Goal: Navigation & Orientation: Find specific page/section

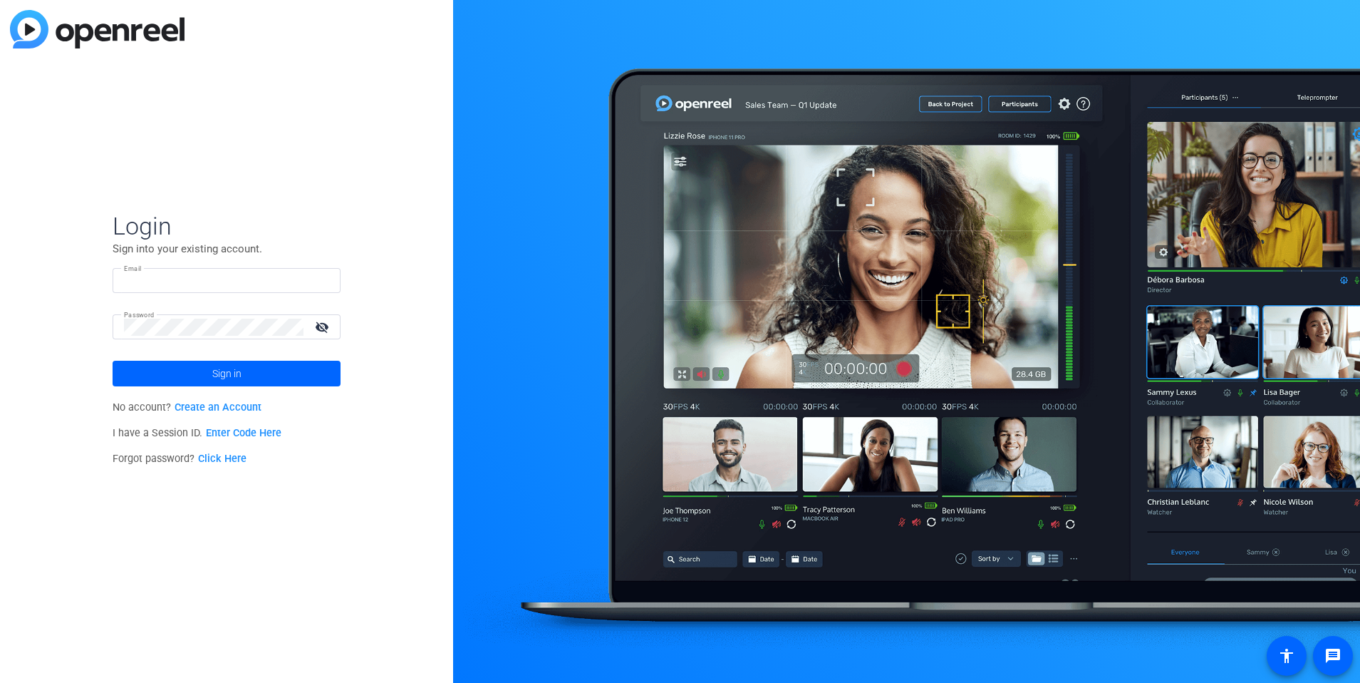
type input "[EMAIL_ADDRESS][DOMAIN_NAME]"
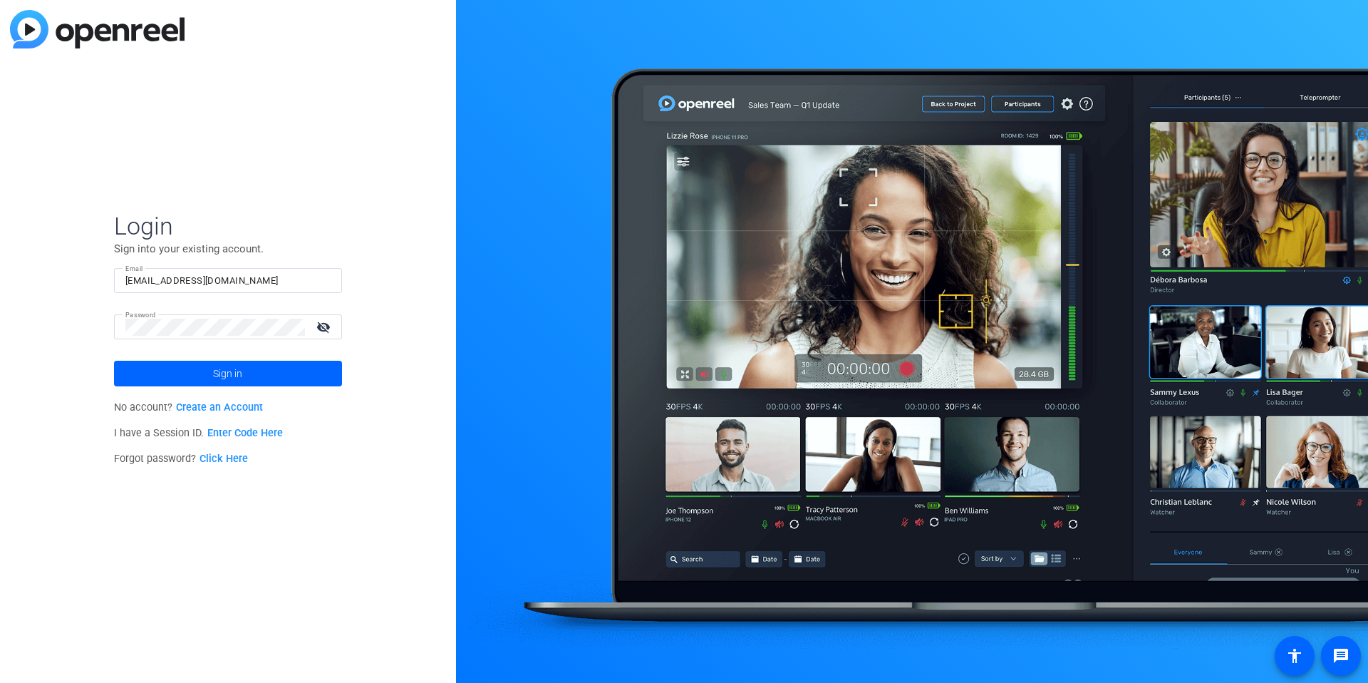
click at [212, 286] on input "[EMAIL_ADDRESS][DOMAIN_NAME]" at bounding box center [227, 280] width 205 height 17
click at [215, 284] on input "[EMAIL_ADDRESS][DOMAIN_NAME]" at bounding box center [227, 280] width 205 height 17
click at [410, 300] on div "Login Sign into your existing account. Email [EMAIL_ADDRESS][DOMAIN_NAME] Passw…" at bounding box center [228, 341] width 456 height 683
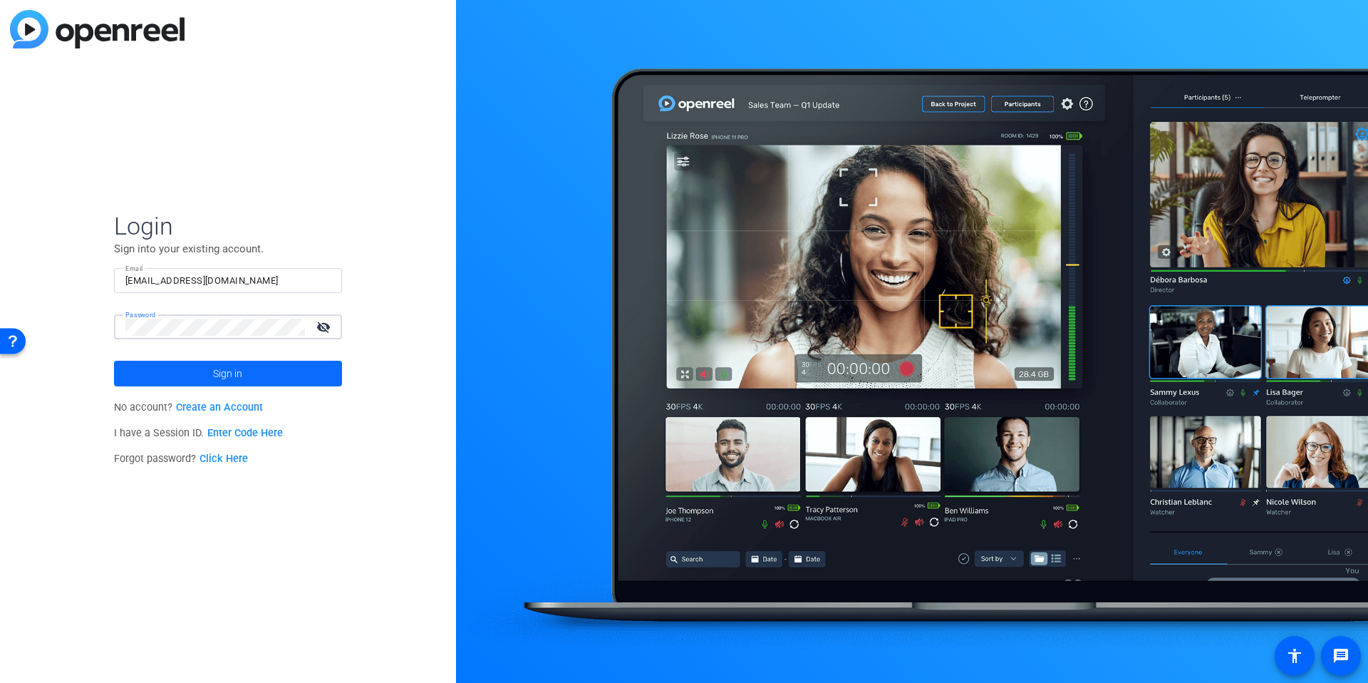
click at [170, 384] on span at bounding box center [228, 373] width 228 height 34
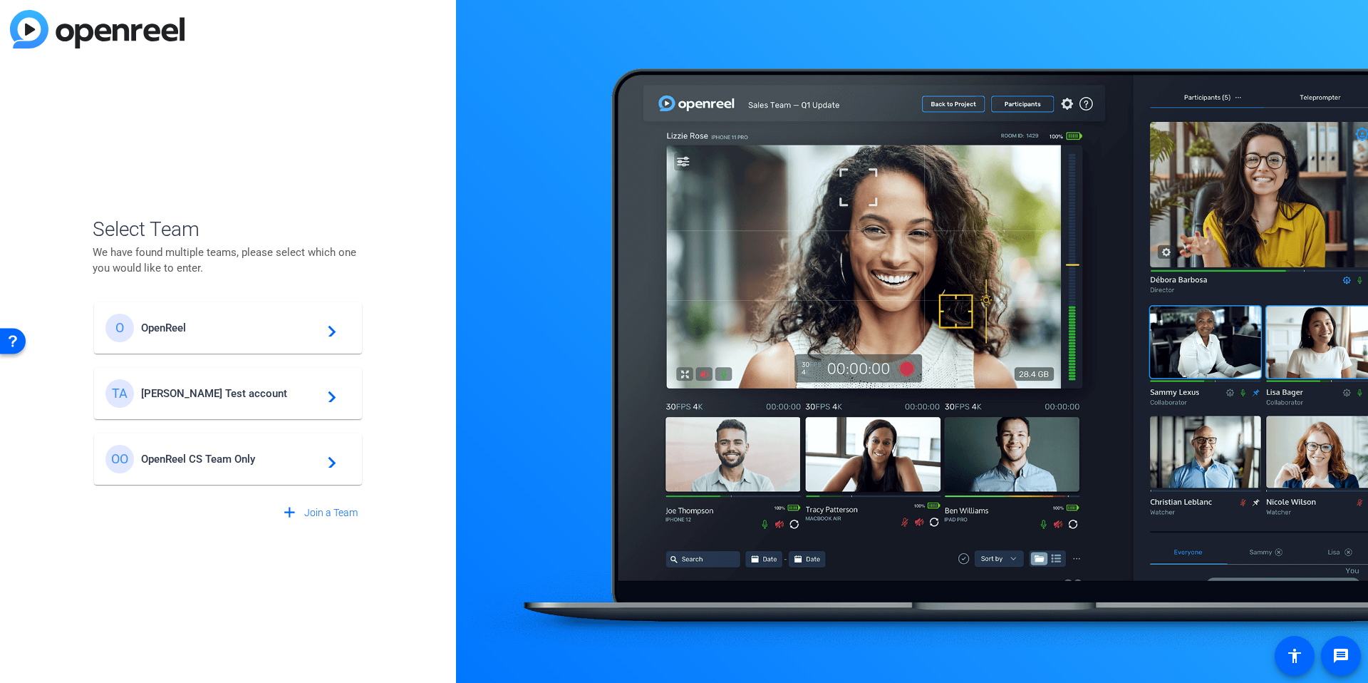
click at [202, 341] on div "O OpenReel navigate_next" at bounding box center [227, 328] width 245 height 29
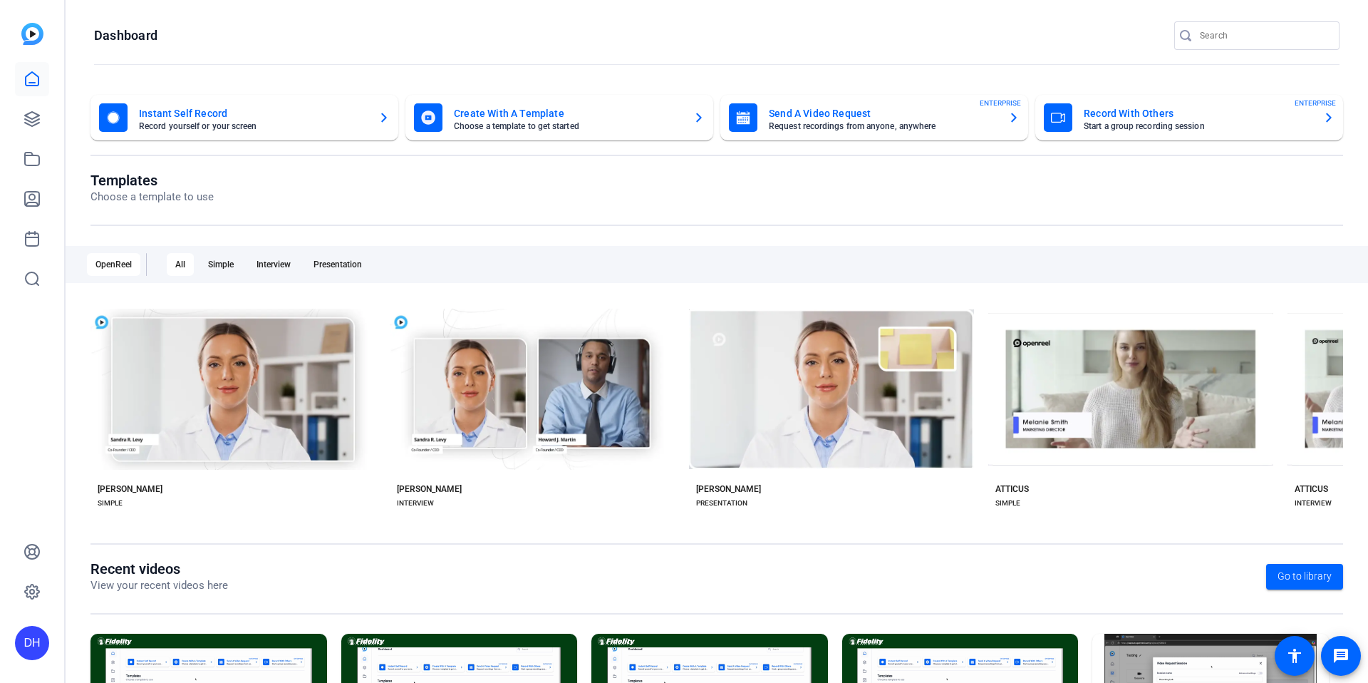
click at [21, 349] on div "DH" at bounding box center [32, 341] width 64 height 683
click at [37, 160] on icon at bounding box center [32, 158] width 17 height 17
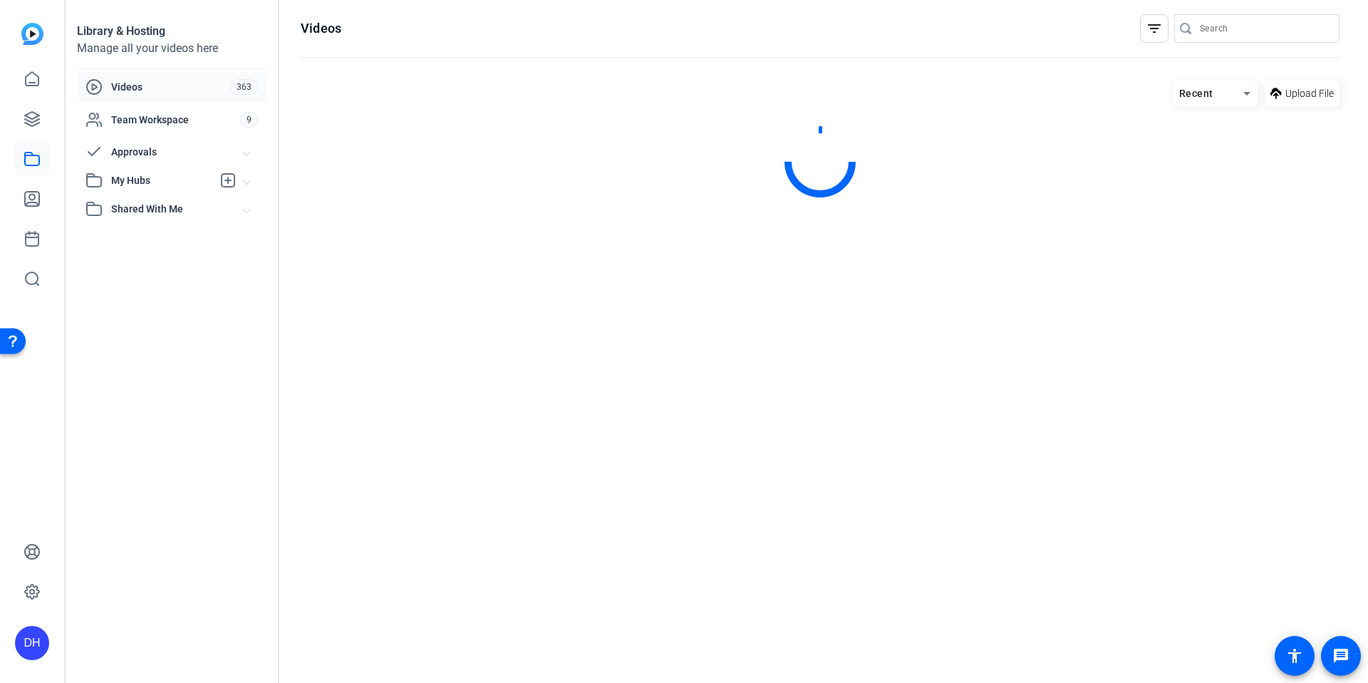
click at [172, 400] on div "Library & Hosting Manage all your videos here Videos 363 Team Workspace 9 Appro…" at bounding box center [173, 341] width 214 height 683
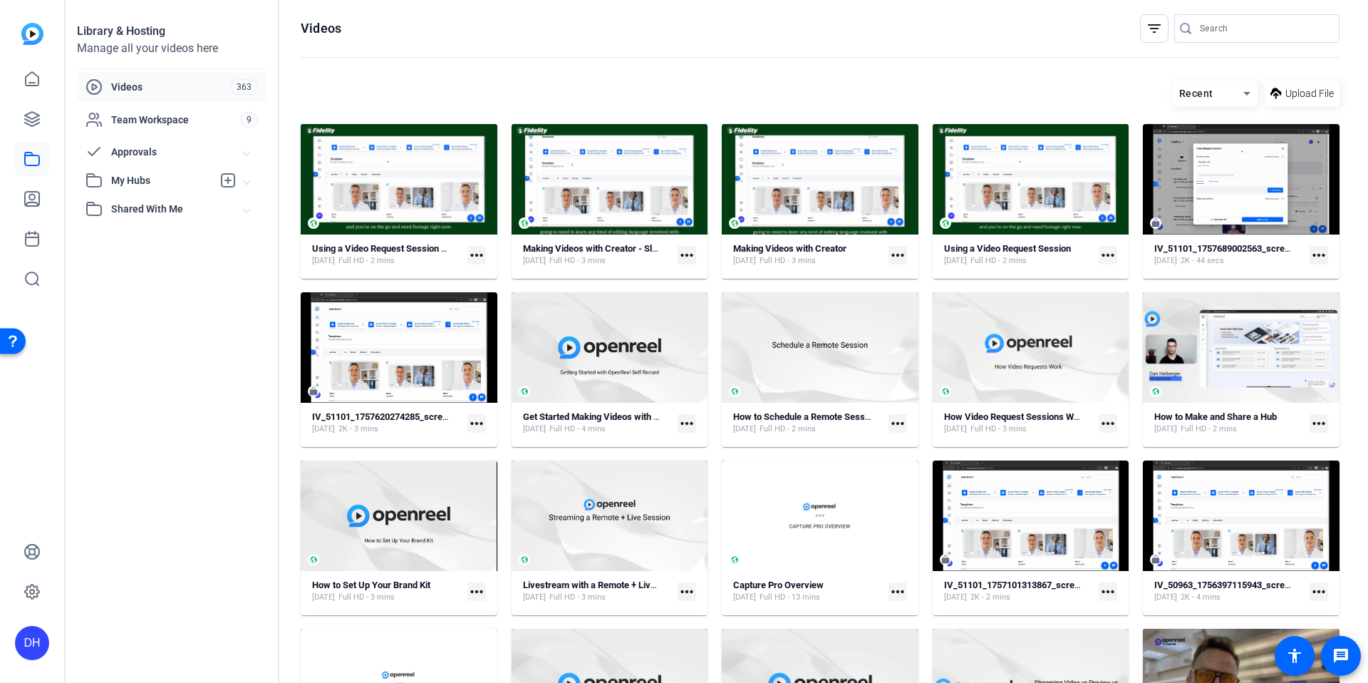
click at [193, 175] on span "My Hubs" at bounding box center [161, 180] width 101 height 15
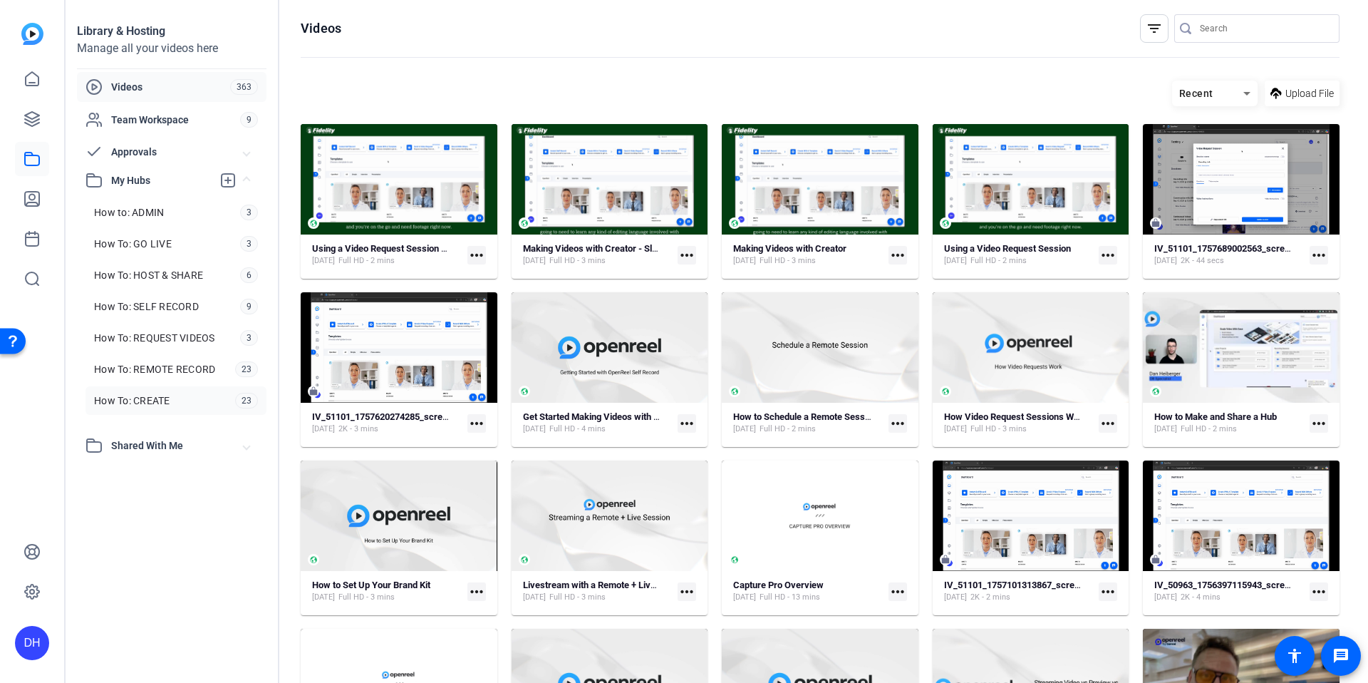
click at [185, 393] on link "How To: CREATE 23" at bounding box center [176, 400] width 181 height 29
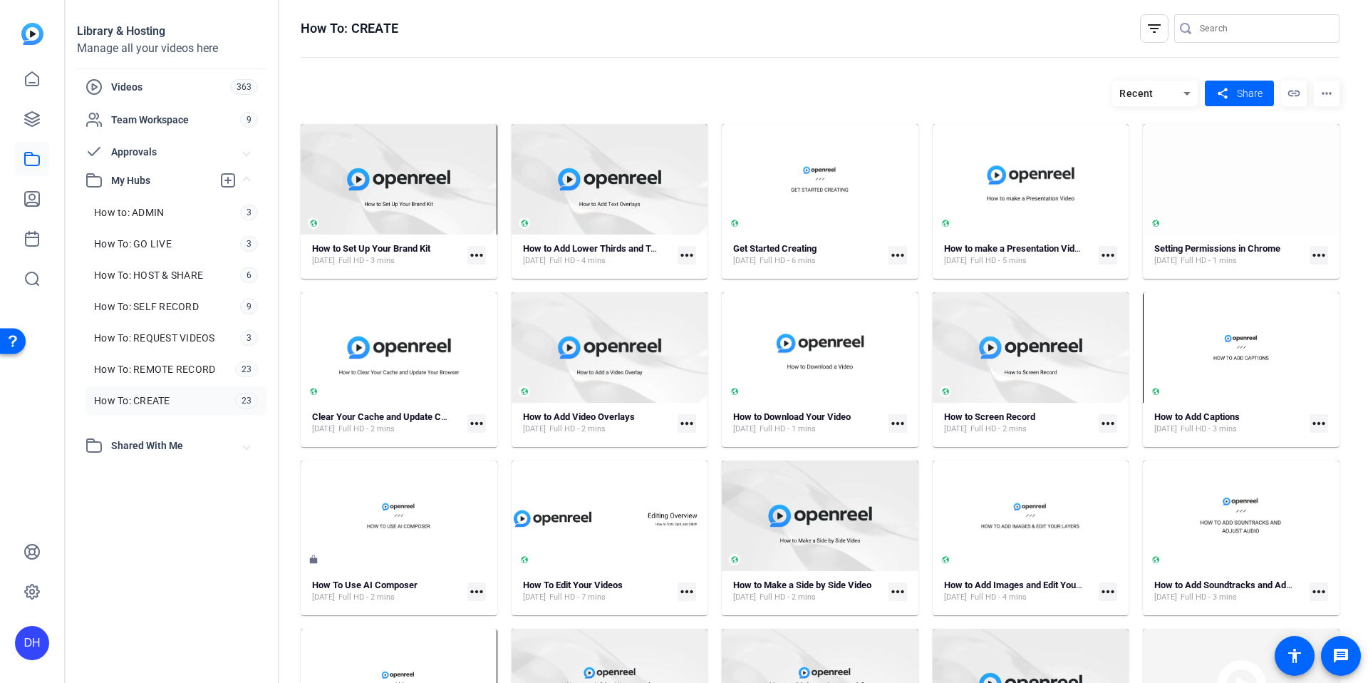
click at [562, 88] on div "Recent share Share link more_horiz" at bounding box center [820, 94] width 1039 height 26
click at [748, 73] on hosting-toolbar "Recent share Share link more_horiz" at bounding box center [820, 98] width 1039 height 51
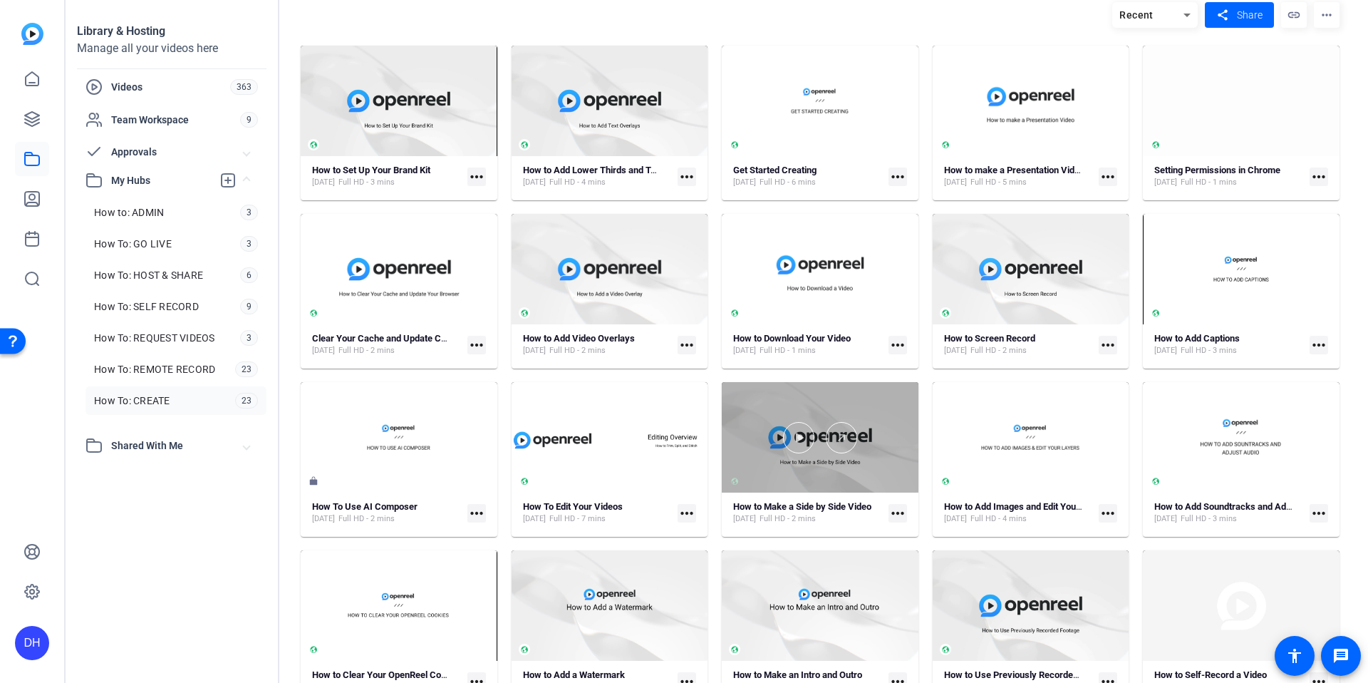
scroll to position [270, 0]
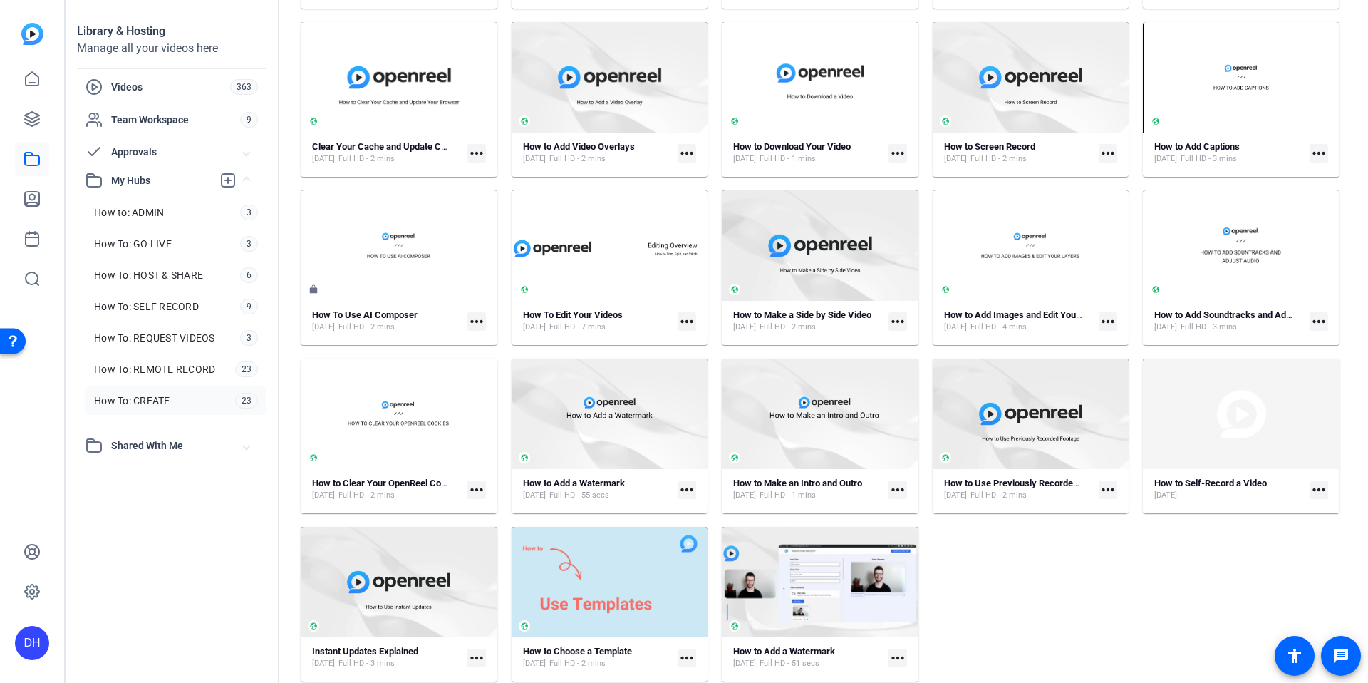
click at [921, 348] on div "How to Set Up Your Brand Kit [DATE] Full HD - 3 mins more_horiz How to Add Lowe…" at bounding box center [820, 267] width 1039 height 827
click at [1017, 558] on div "How to Set Up Your Brand Kit [DATE] Full HD - 3 mins more_horiz How to Add Lowe…" at bounding box center [820, 267] width 1039 height 827
click at [708, 354] on div "How to Set Up Your Brand Kit [DATE] Full HD - 3 mins more_horiz How to Add Lowe…" at bounding box center [820, 267] width 1039 height 827
click at [1011, 601] on div "How to Set Up Your Brand Kit [DATE] Full HD - 3 mins more_horiz How to Add Lowe…" at bounding box center [820, 267] width 1039 height 827
click at [1011, 596] on div "How to Set Up Your Brand Kit [DATE] Full HD - 3 mins more_horiz How to Add Lowe…" at bounding box center [820, 267] width 1039 height 827
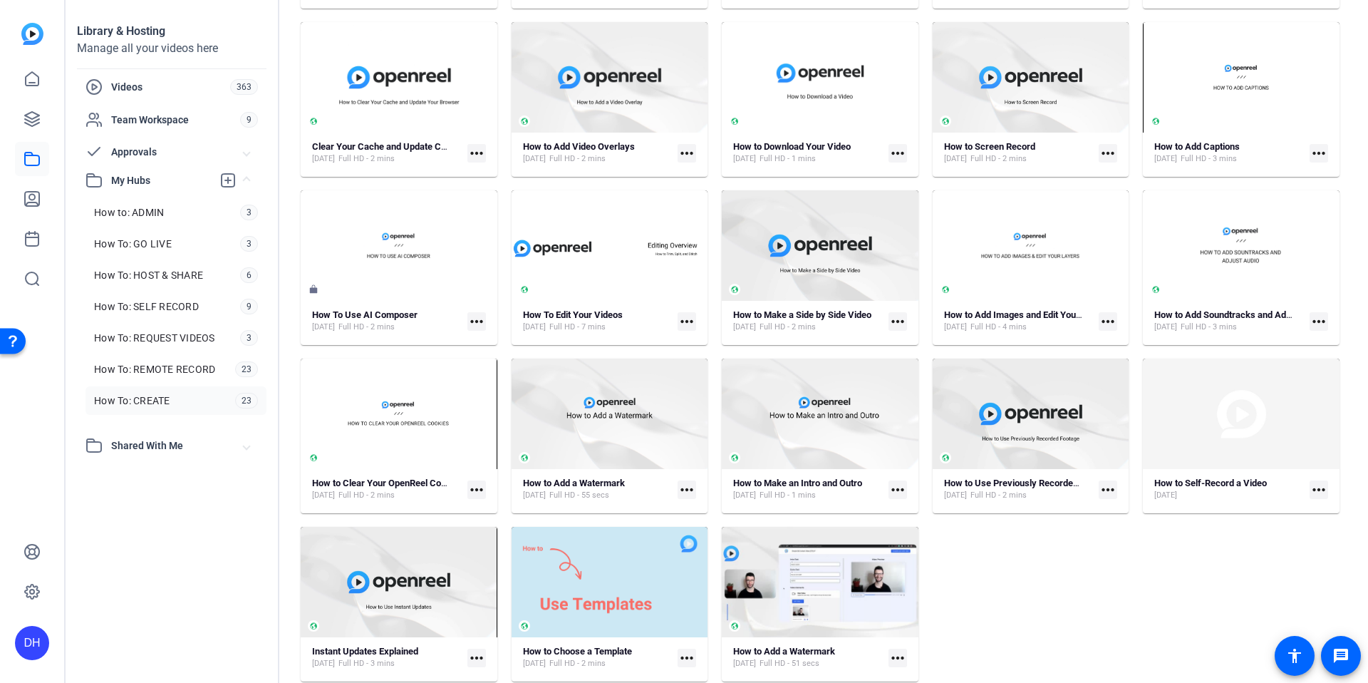
click at [1011, 596] on div "How to Set Up Your Brand Kit [DATE] Full HD - 3 mins more_horiz How to Add Lowe…" at bounding box center [820, 267] width 1039 height 827
click at [1007, 597] on div "How to Set Up Your Brand Kit [DATE] Full HD - 3 mins more_horiz How to Add Lowe…" at bounding box center [820, 267] width 1039 height 827
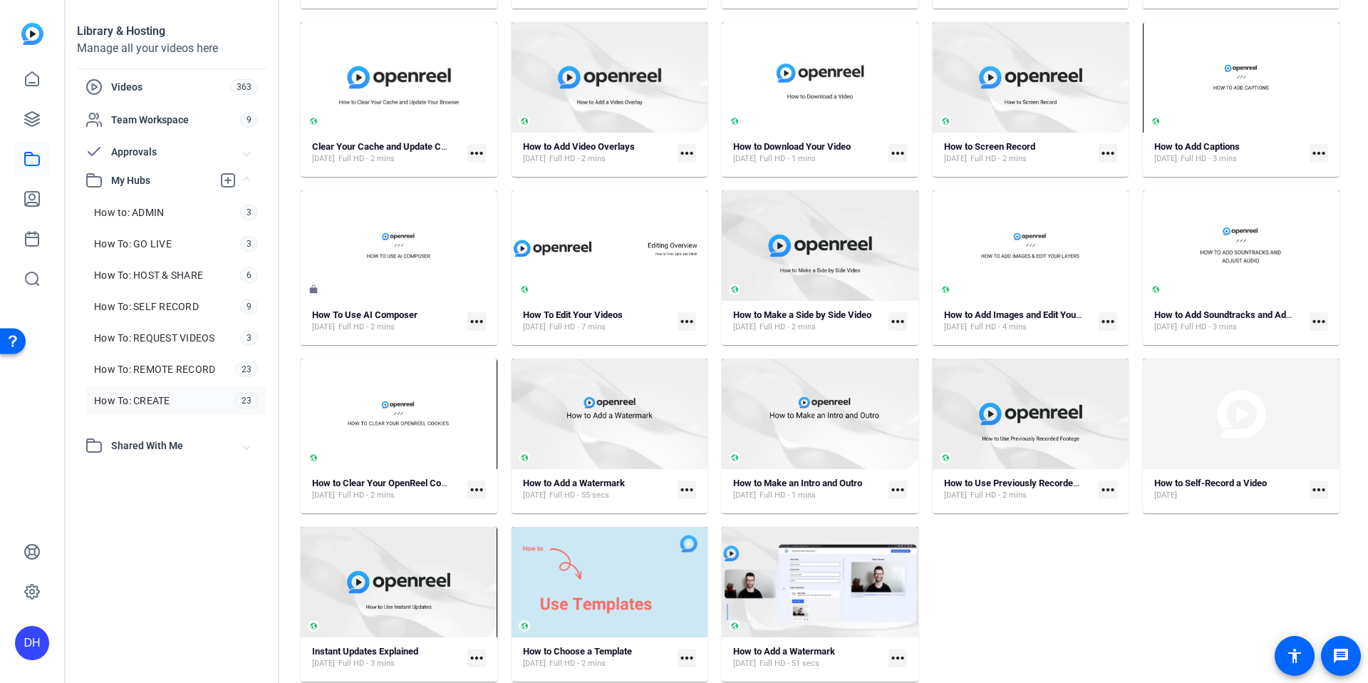
click at [1007, 597] on div "How to Set Up Your Brand Kit [DATE] Full HD - 3 mins more_horiz How to Add Lowe…" at bounding box center [820, 267] width 1039 height 827
click at [1007, 599] on div "How to Set Up Your Brand Kit [DATE] Full HD - 3 mins more_horiz How to Add Lowe…" at bounding box center [820, 267] width 1039 height 827
click at [1018, 586] on div "How to Set Up Your Brand Kit [DATE] Full HD - 3 mins more_horiz How to Add Lowe…" at bounding box center [820, 267] width 1039 height 827
click at [505, 340] on div "How to Set Up Your Brand Kit [DATE] Full HD - 3 mins more_horiz How to Add Lowe…" at bounding box center [820, 267] width 1039 height 827
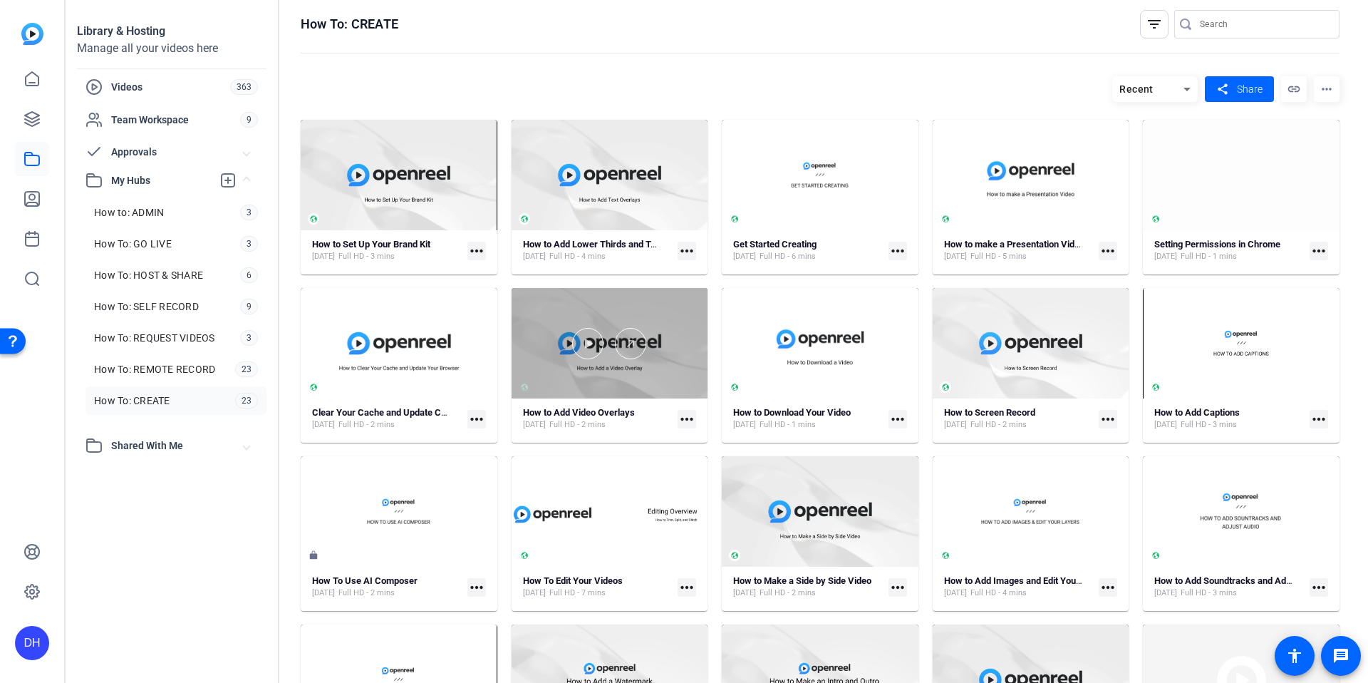
scroll to position [0, 0]
